Goal: Information Seeking & Learning: Learn about a topic

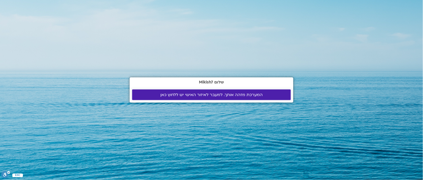
click at [249, 94] on span "המערכת מזהה אותך. למעבר לאיזור האישי יש ללחוץ כאן" at bounding box center [212, 95] width 102 height 5
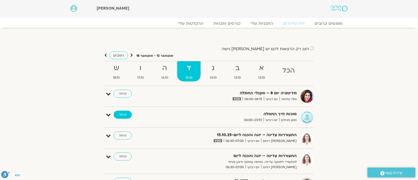
click at [127, 114] on link "כניסה" at bounding box center [123, 115] width 18 height 8
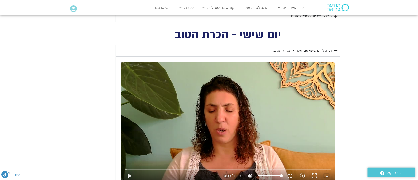
scroll to position [706, 0]
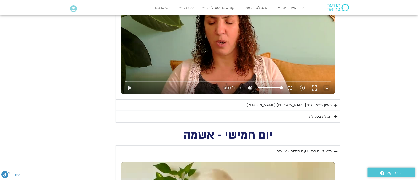
click at [310, 117] on div "חמלה בפעולה" at bounding box center [320, 117] width 22 height 6
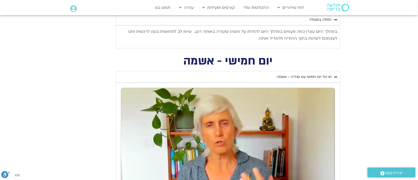
scroll to position [882, 0]
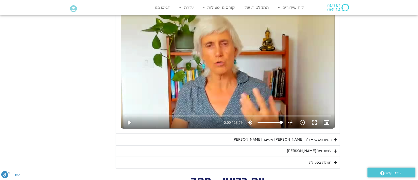
click at [322, 163] on div "חמלה בפעולה" at bounding box center [320, 163] width 22 height 6
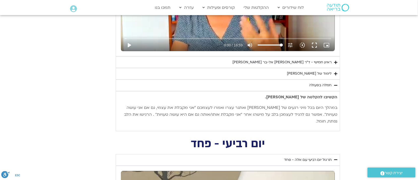
scroll to position [970, 0]
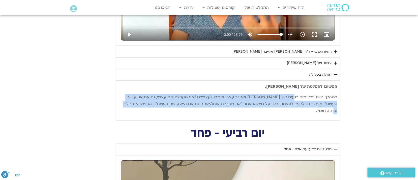
drag, startPoint x: 136, startPoint y: 104, endPoint x: 301, endPoint y: 101, distance: 165.9
click at [300, 101] on p "במהלך היום בכל מיני רגעים של קושי ואתגר עצרו ואמרו לעצמכם ״אני מקבלת את עצמי, ג…" at bounding box center [227, 104] width 219 height 20
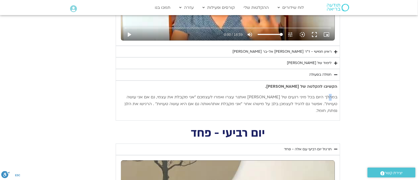
click at [330, 100] on p "במהלך היום בכל מיני רגעים של קושי ואתגר עצרו ואמרו לעצמכם ״אני מקבלת את עצמי, ג…" at bounding box center [227, 104] width 219 height 20
